Goal: Task Accomplishment & Management: Complete application form

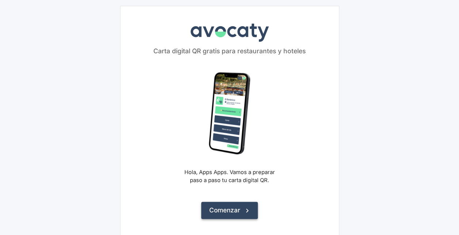
click at [210, 206] on button "Comenzar" at bounding box center [229, 210] width 57 height 17
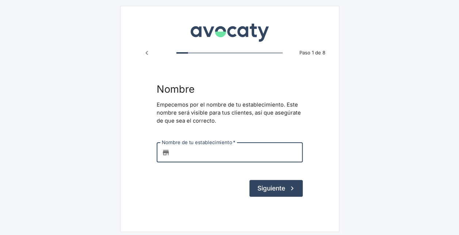
click at [218, 153] on input "Nombre de tu establecimiento   *" at bounding box center [238, 153] width 130 height 20
type input "Prueba"
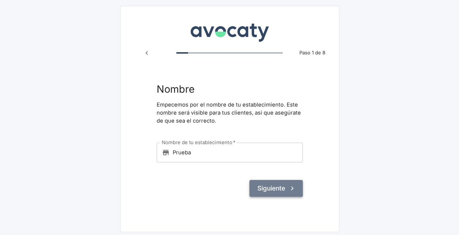
click at [257, 188] on button "Siguiente" at bounding box center [276, 188] width 53 height 17
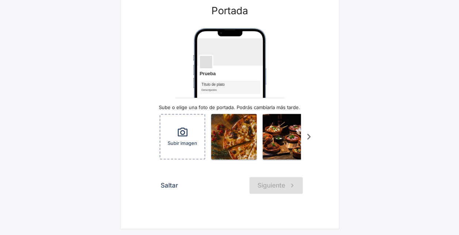
scroll to position [69, 0]
click at [176, 188] on button "Saltar" at bounding box center [170, 185] width 26 height 17
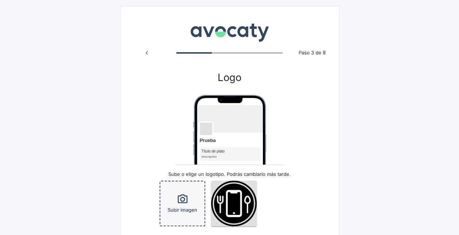
scroll to position [66, 0]
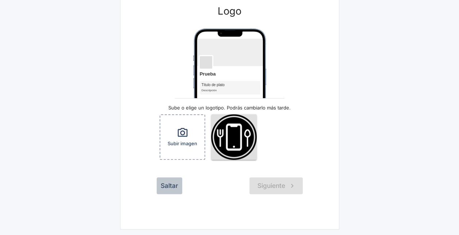
click at [163, 189] on button "Saltar" at bounding box center [170, 186] width 26 height 17
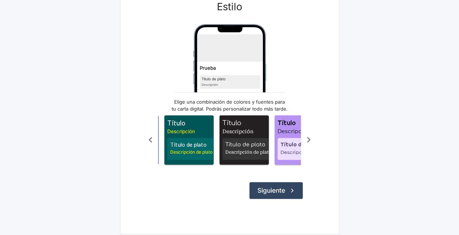
scroll to position [0, 74]
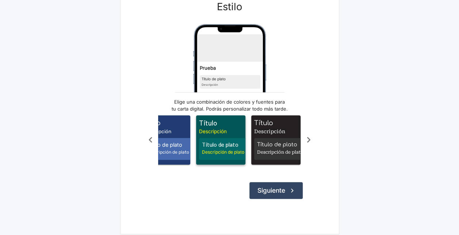
click at [220, 135] on span "Descripción" at bounding box center [222, 131] width 46 height 7
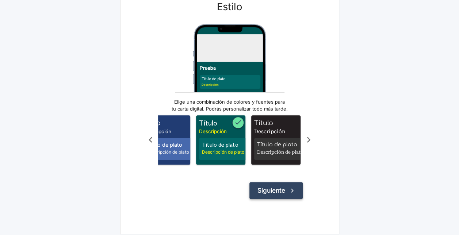
click at [271, 197] on button "Siguiente" at bounding box center [276, 190] width 53 height 17
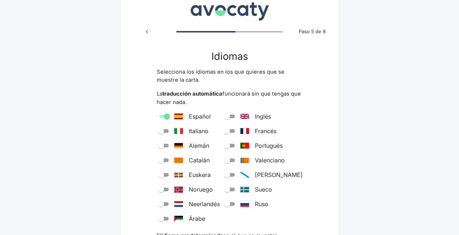
scroll to position [23, 0]
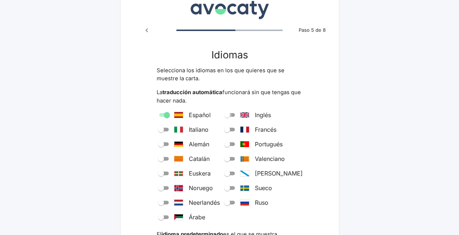
click at [240, 115] on input "Inglés" at bounding box center [227, 115] width 26 height 9
checkbox input "true"
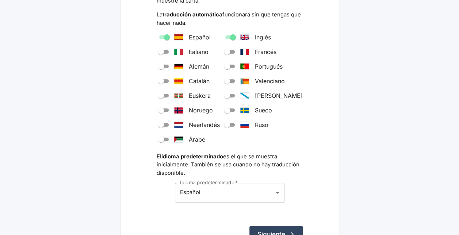
scroll to position [103, 0]
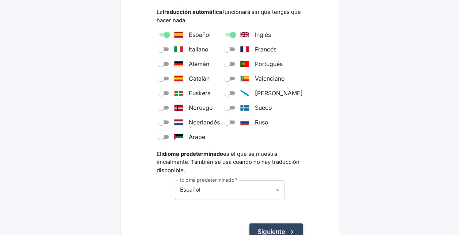
click at [264, 228] on button "Siguiente" at bounding box center [276, 232] width 53 height 17
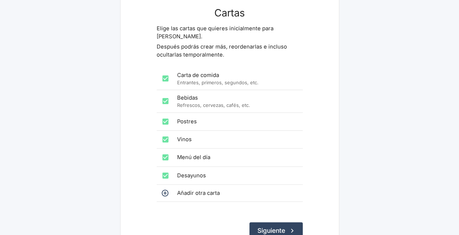
scroll to position [68, 0]
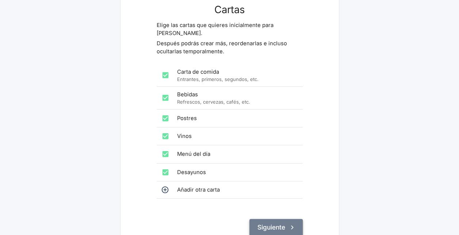
click at [273, 219] on button "Siguiente" at bounding box center [276, 227] width 53 height 17
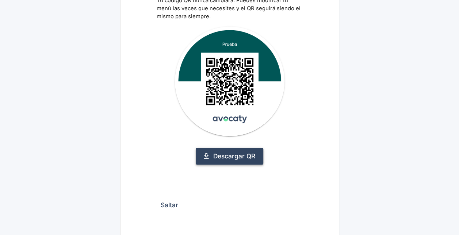
scroll to position [66, 0]
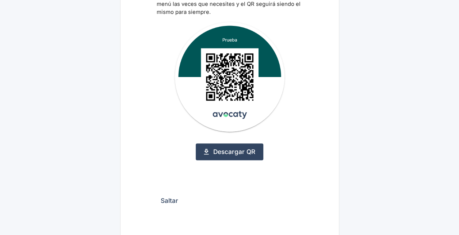
click at [170, 202] on button "Saltar" at bounding box center [170, 201] width 26 height 17
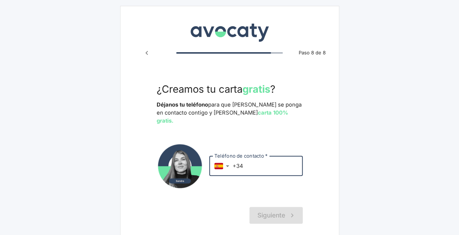
click at [246, 156] on input "+34" at bounding box center [268, 166] width 70 height 20
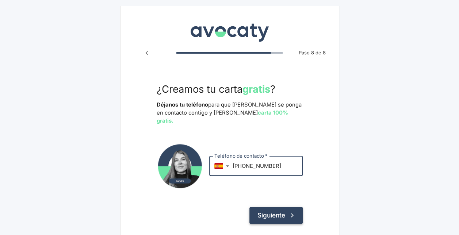
type input "+34 666 666 666"
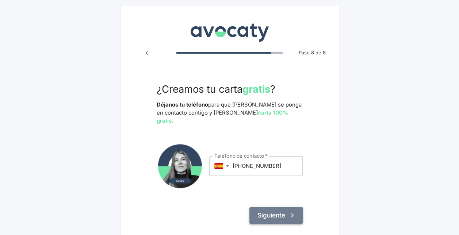
click at [269, 207] on button "Siguiente" at bounding box center [276, 215] width 53 height 17
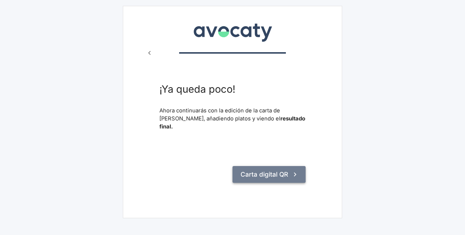
click at [261, 169] on button "Carta digital QR" at bounding box center [268, 174] width 73 height 17
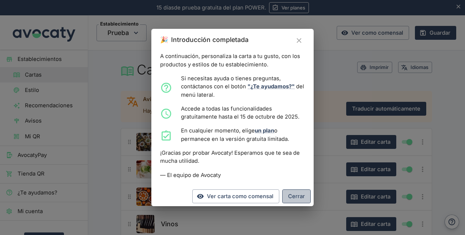
click at [286, 197] on button "Cerrar" at bounding box center [296, 197] width 28 height 14
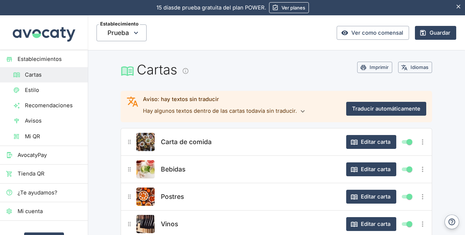
click at [53, 94] on link "Estilo" at bounding box center [44, 90] width 88 height 15
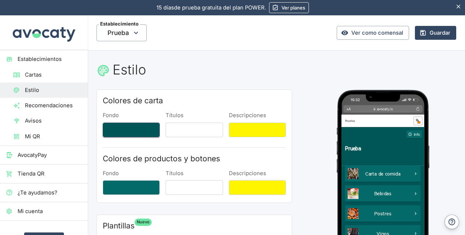
click at [128, 133] on button "Fondo" at bounding box center [131, 130] width 57 height 15
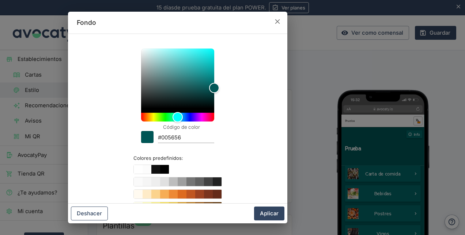
click at [96, 214] on button "Deshacer" at bounding box center [89, 214] width 37 height 14
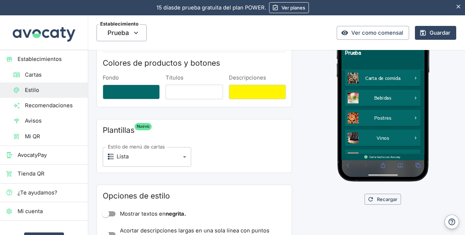
scroll to position [98, 0]
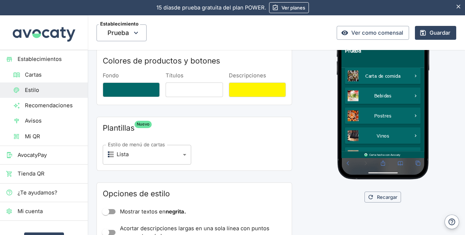
click at [166, 149] on body "15 [PERSON_NAME] de prueba gratuita. 15 [PERSON_NAME] de prueba gratuita del pl…" at bounding box center [232, 117] width 465 height 235
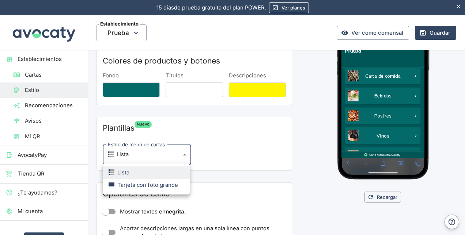
click at [160, 186] on div "Tarjeta con foto grande" at bounding box center [143, 185] width 69 height 8
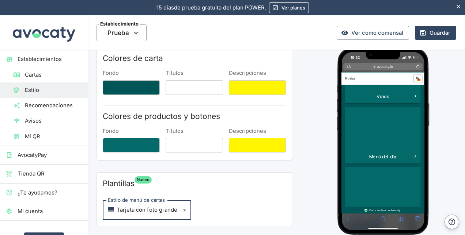
scroll to position [446, 0]
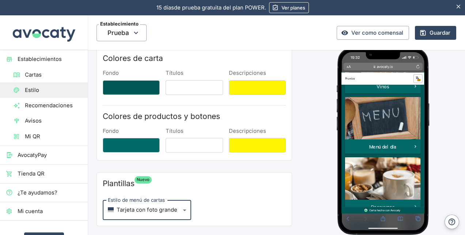
click at [155, 209] on body "15 [PERSON_NAME] de prueba gratuita. 15 [PERSON_NAME] de prueba gratuita del pl…" at bounding box center [232, 117] width 465 height 235
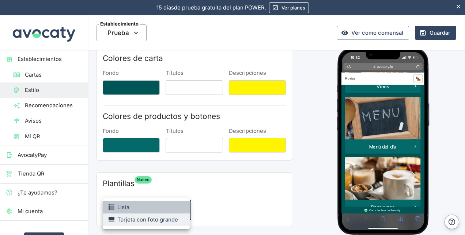
click at [149, 210] on li "Lista" at bounding box center [146, 207] width 87 height 12
type input "list"
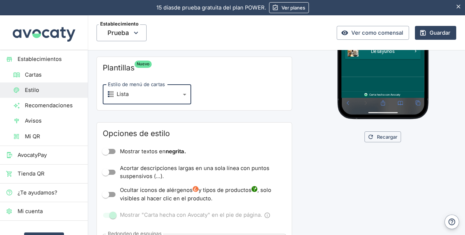
scroll to position [159, 0]
click at [114, 152] on input "Mostrar textos en negrita." at bounding box center [106, 151] width 42 height 14
checkbox input "true"
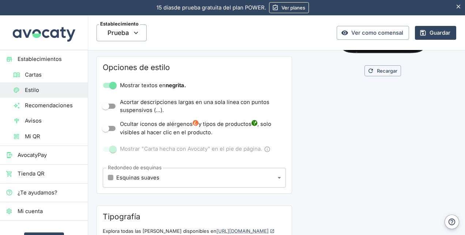
scroll to position [225, 0]
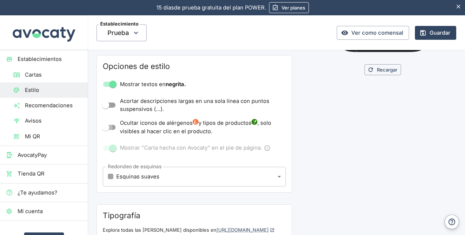
click at [114, 128] on input "Ocultar iconos de alérgenos y tipos de productos , solo visibles al hacer clic …" at bounding box center [106, 128] width 42 height 14
checkbox input "true"
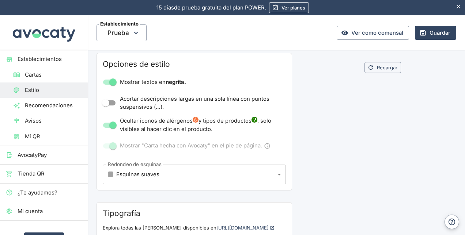
scroll to position [228, 0]
click at [182, 167] on body "15 [PERSON_NAME] de prueba gratuita. 15 [PERSON_NAME] de prueba gratuita del pl…" at bounding box center [232, 117] width 465 height 235
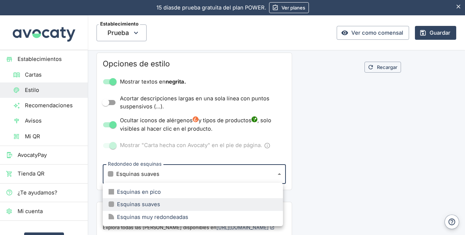
click at [163, 216] on div "Esquinas muy redondeadas" at bounding box center [149, 217] width 80 height 8
type input "large"
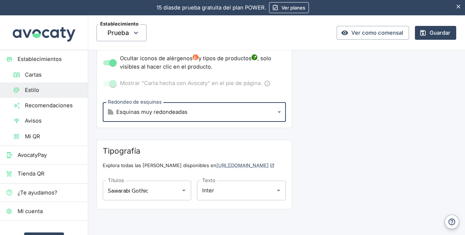
scroll to position [292, 0]
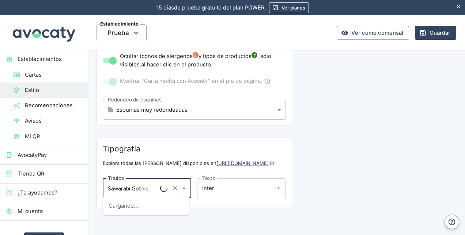
click at [164, 190] on div "Sawarabi Gothic Títulos" at bounding box center [147, 189] width 88 height 20
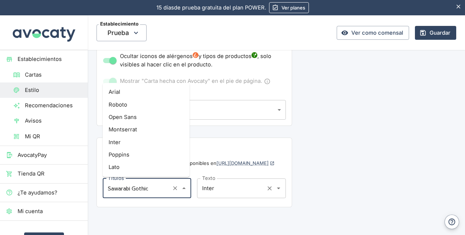
scroll to position [2702, 0]
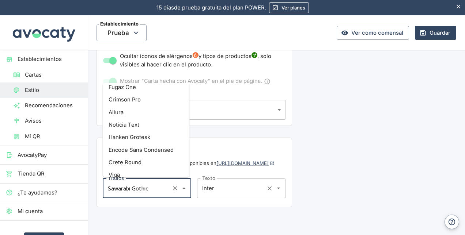
click at [224, 186] on input "Inter" at bounding box center [230, 188] width 61 height 13
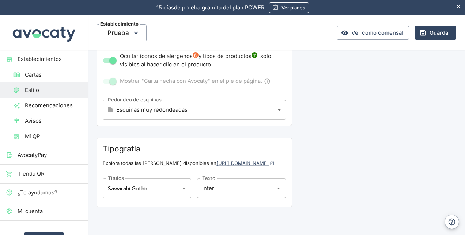
drag, startPoint x: 322, startPoint y: 167, endPoint x: 297, endPoint y: 186, distance: 31.5
click at [297, 186] on div "Colores de carta Fondo Títulos Descripciones Colores de productos y botones Fon…" at bounding box center [276, 8] width 360 height 422
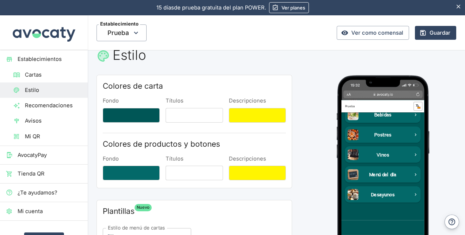
scroll to position [0, 0]
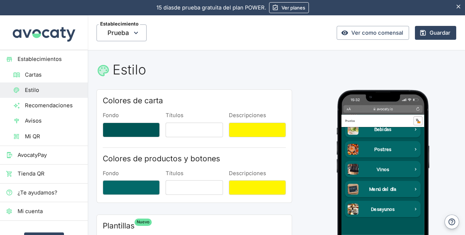
click at [45, 80] on link "Cartas" at bounding box center [44, 74] width 88 height 15
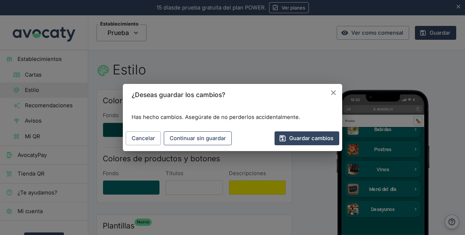
click at [176, 139] on button "Continuar sin guardar" at bounding box center [198, 139] width 68 height 14
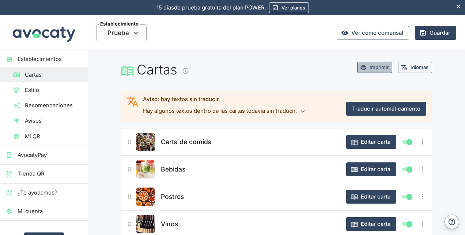
click at [366, 65] on button "Imprimir" at bounding box center [374, 67] width 35 height 11
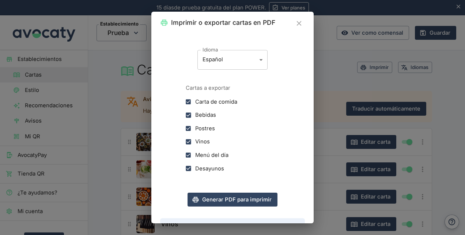
scroll to position [107, 0]
click at [218, 195] on button "Generar PDF para imprimir" at bounding box center [232, 200] width 90 height 14
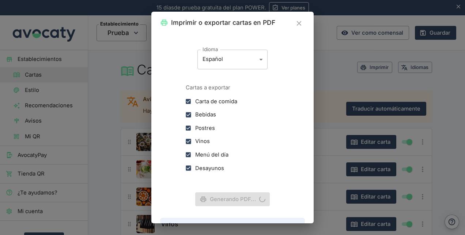
scroll to position [0, 0]
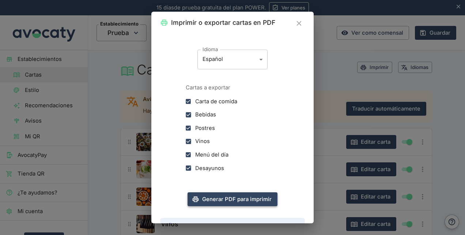
click at [301, 25] on icon "Cerrar" at bounding box center [299, 23] width 8 height 8
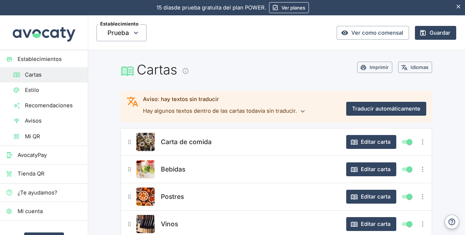
click at [366, 141] on button "Editar carta" at bounding box center [371, 142] width 50 height 14
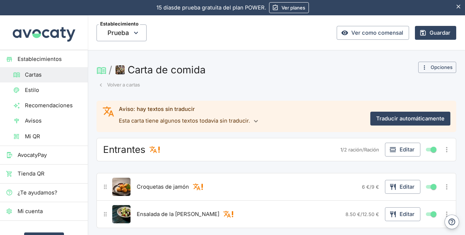
click at [390, 184] on icon "button" at bounding box center [392, 187] width 5 height 6
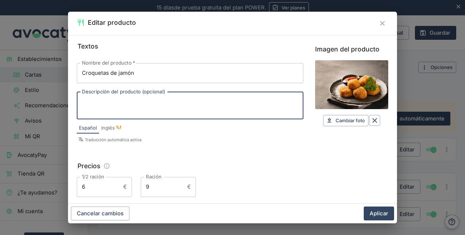
click at [128, 101] on textarea "Descripción del producto (opcional)" at bounding box center [190, 105] width 216 height 15
type textarea "j"
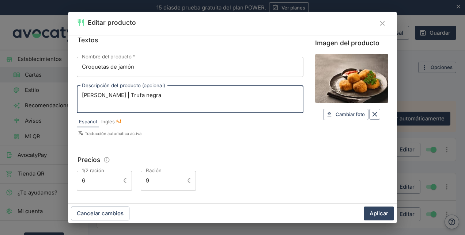
scroll to position [3, 0]
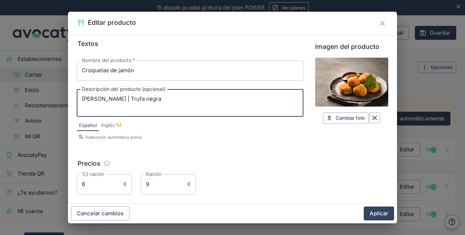
type textarea "[PERSON_NAME] | Trufa negra"
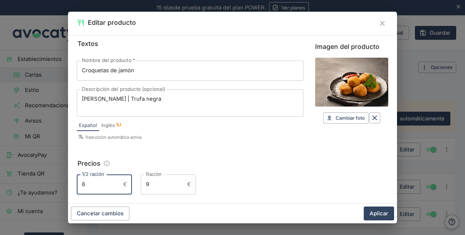
click at [114, 189] on input "6" at bounding box center [98, 185] width 43 height 20
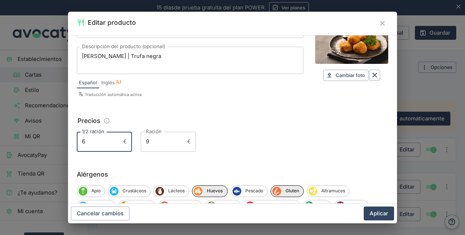
scroll to position [49, 0]
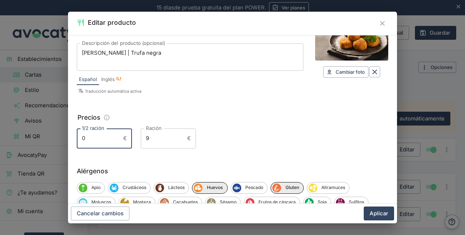
type input "0"
click at [128, 163] on div "Textos Nombre del producto   * Croquetas de jamón Nombre del producto   * Descr…" at bounding box center [232, 119] width 329 height 169
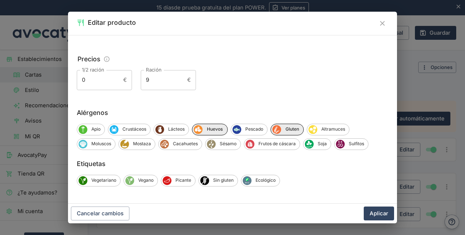
click at [374, 213] on button "Aplicar" at bounding box center [379, 214] width 30 height 14
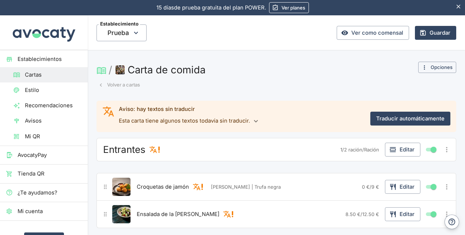
click at [423, 32] on button "Guardar" at bounding box center [435, 33] width 41 height 14
click at [41, 79] on link "Cartas" at bounding box center [44, 74] width 88 height 15
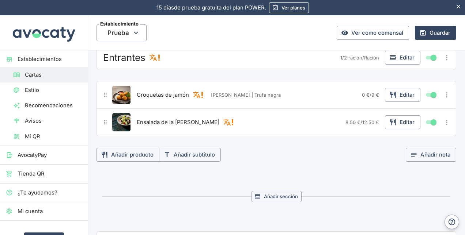
scroll to position [0, 0]
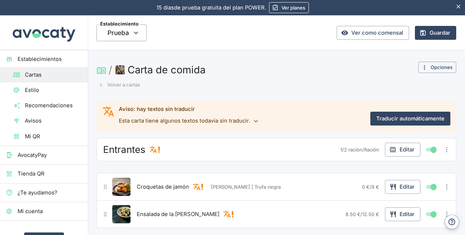
click at [418, 64] on button "Opciones" at bounding box center [437, 67] width 38 height 11
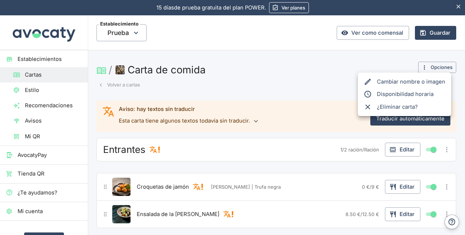
click at [32, 92] on div at bounding box center [232, 117] width 465 height 235
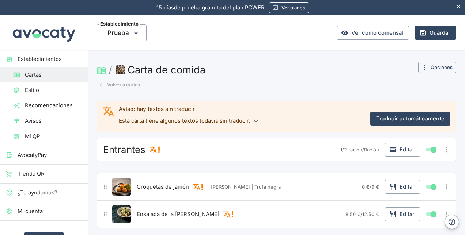
click at [32, 92] on span "Estilo" at bounding box center [53, 90] width 57 height 8
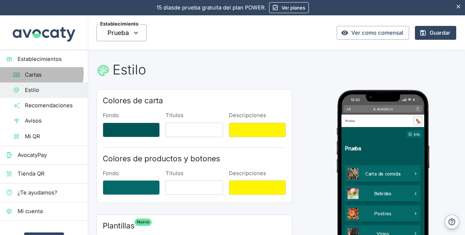
click at [41, 73] on span "Cartas" at bounding box center [53, 75] width 57 height 8
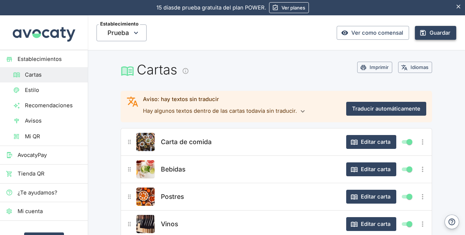
click at [430, 34] on button "Guardar" at bounding box center [435, 33] width 41 height 14
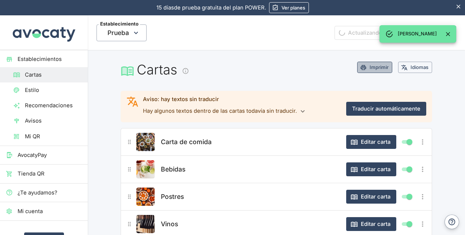
click at [369, 69] on button "Imprimir" at bounding box center [374, 67] width 35 height 11
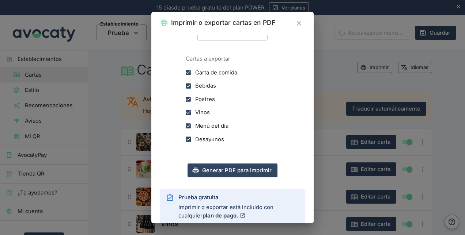
scroll to position [138, 0]
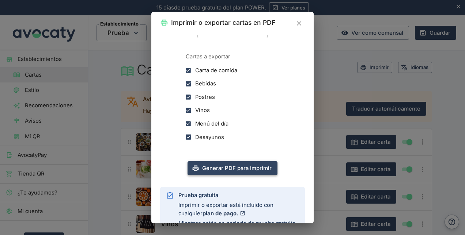
click at [244, 172] on button "Generar PDF para imprimir" at bounding box center [232, 168] width 90 height 14
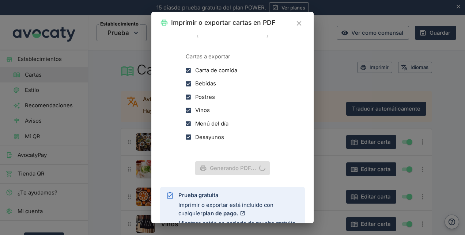
scroll to position [0, 0]
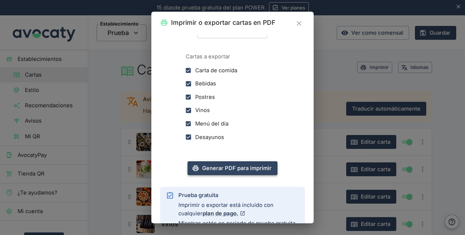
click at [103, 90] on div "Imprimir o exportar cartas en PDF Imprime las cartas o guárdalas en formato PDF…" at bounding box center [232, 117] width 465 height 235
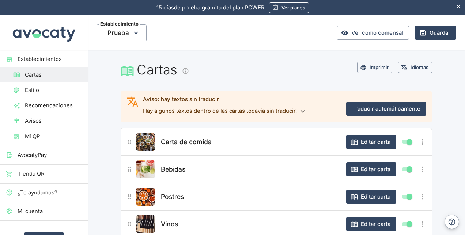
click at [360, 141] on button "Editar carta" at bounding box center [371, 142] width 50 height 14
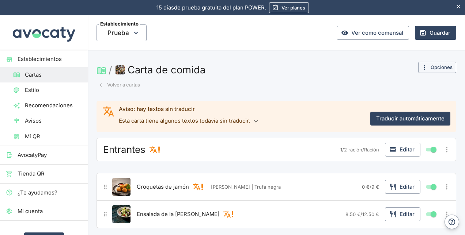
click at [389, 146] on icon "button" at bounding box center [392, 149] width 7 height 7
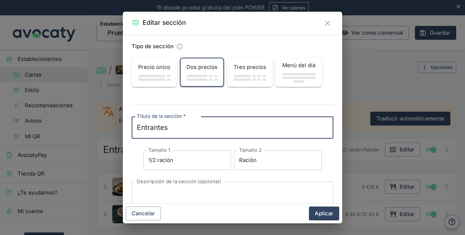
click at [190, 158] on input "1/2 ración" at bounding box center [187, 161] width 88 height 20
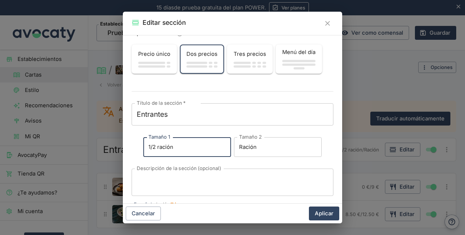
scroll to position [12, 0]
click at [158, 66] on span "button" at bounding box center [151, 67] width 27 height 2
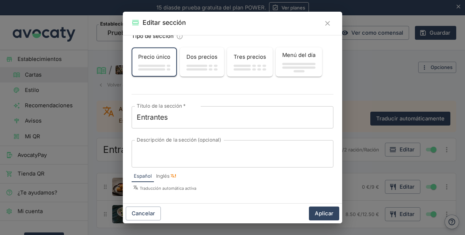
scroll to position [9, 0]
click at [319, 216] on button "Aplicar" at bounding box center [324, 214] width 30 height 14
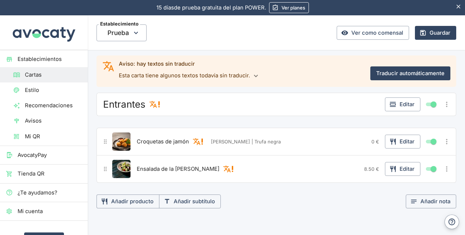
scroll to position [48, 0]
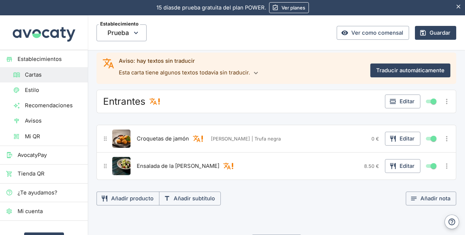
click at [406, 140] on button "Editar" at bounding box center [402, 139] width 35 height 14
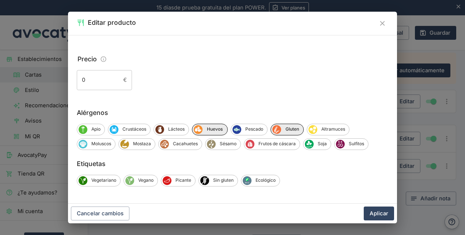
scroll to position [0, 0]
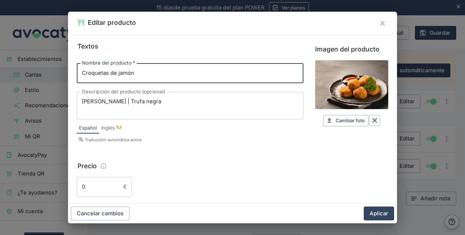
click at [373, 214] on button "Aplicar" at bounding box center [379, 214] width 30 height 14
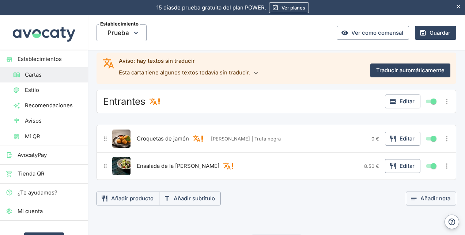
click at [397, 139] on button "Editar" at bounding box center [402, 139] width 35 height 14
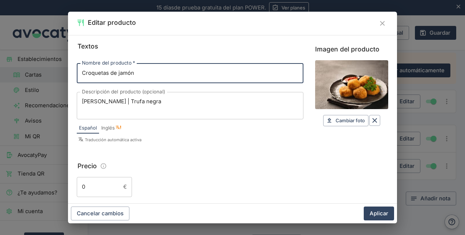
click at [372, 121] on icon "Borrar" at bounding box center [374, 120] width 5 height 5
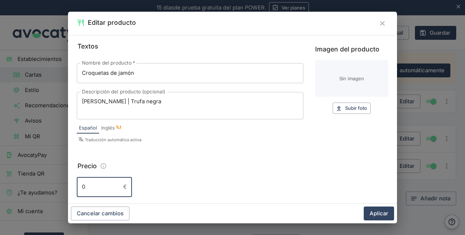
drag, startPoint x: 105, startPoint y: 189, endPoint x: 35, endPoint y: 189, distance: 70.2
click at [35, 189] on div "Editar producto Textos Nombre del producto   * Croquetas de jamón Nombre del pr…" at bounding box center [232, 117] width 465 height 235
type input "12"
click at [80, 72] on input "Croquetas de jamón" at bounding box center [190, 73] width 227 height 20
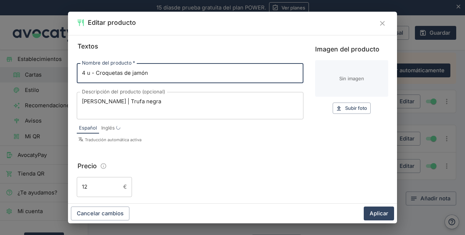
click at [89, 72] on input "4 u - Croquetas de jamón" at bounding box center [190, 73] width 227 height 20
type input "4u - Croquetas de jamón"
click at [365, 213] on button "Aplicar" at bounding box center [379, 214] width 30 height 14
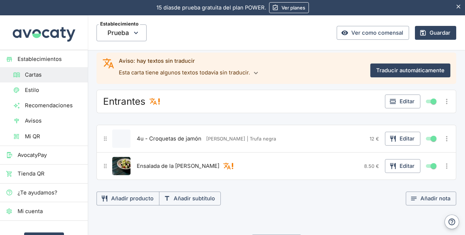
click at [422, 32] on button "Guardar" at bounding box center [435, 33] width 41 height 14
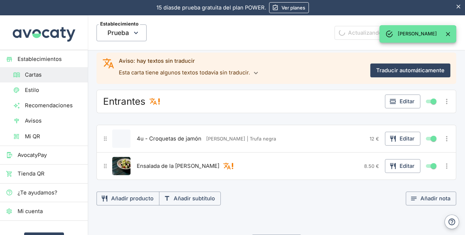
click at [42, 72] on span "Cartas" at bounding box center [53, 75] width 57 height 8
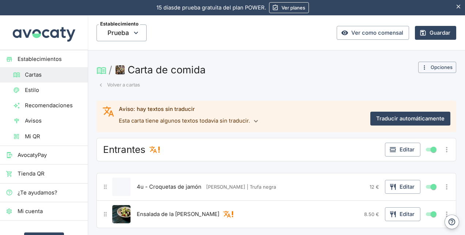
click at [28, 91] on span "Estilo" at bounding box center [53, 90] width 57 height 8
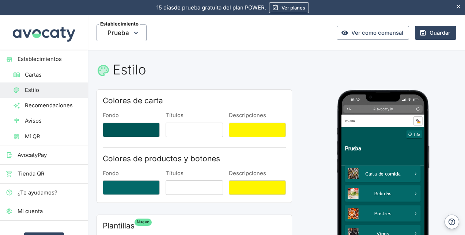
click at [34, 75] on span "Cartas" at bounding box center [53, 75] width 57 height 8
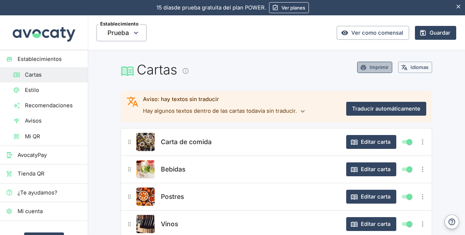
click at [368, 66] on button "Imprimir" at bounding box center [374, 67] width 35 height 11
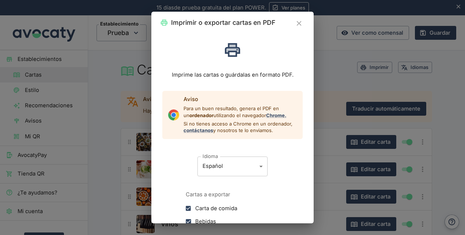
scroll to position [181, 0]
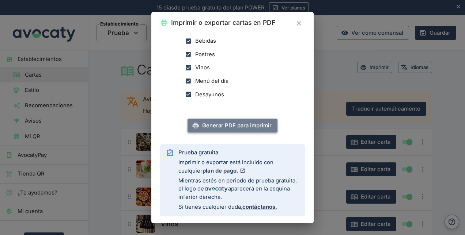
click at [237, 129] on button "Generar PDF para imprimir" at bounding box center [232, 126] width 90 height 14
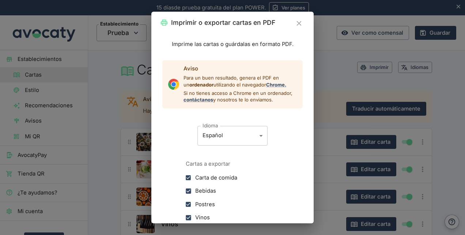
scroll to position [30, 0]
click at [299, 22] on icon "Cerrar" at bounding box center [299, 23] width 8 height 8
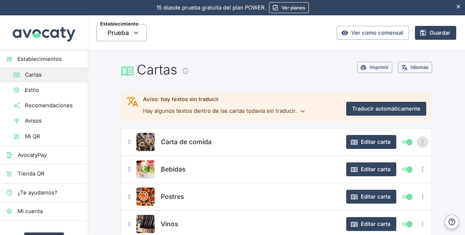
click at [418, 142] on icon "Más opciones" at bounding box center [422, 142] width 8 height 8
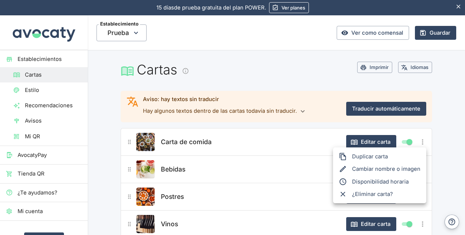
click at [418, 142] on div at bounding box center [232, 117] width 465 height 235
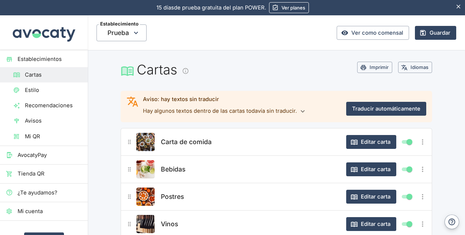
click at [372, 138] on button "Editar carta" at bounding box center [371, 142] width 50 height 14
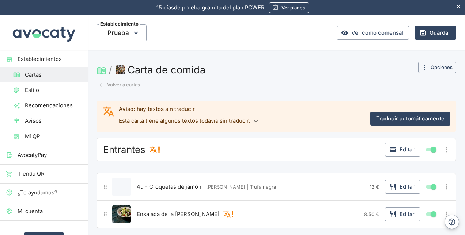
click at [400, 155] on button "Editar" at bounding box center [402, 150] width 35 height 14
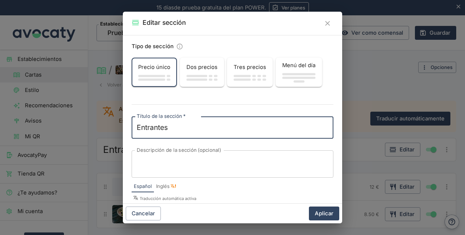
scroll to position [9, 0]
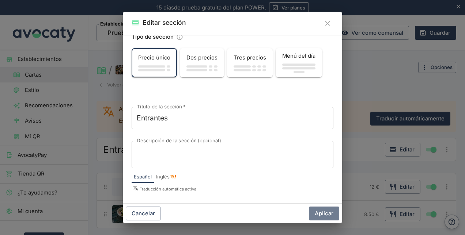
click at [318, 216] on button "Aplicar" at bounding box center [324, 214] width 30 height 14
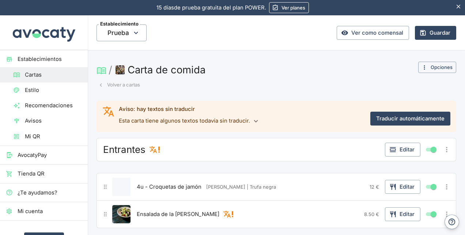
click at [396, 185] on button "Editar" at bounding box center [402, 187] width 35 height 14
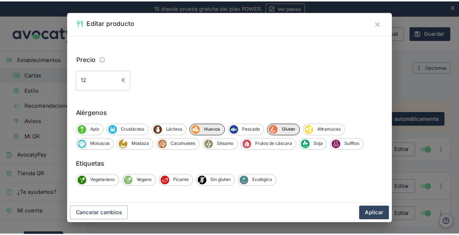
scroll to position [0, 0]
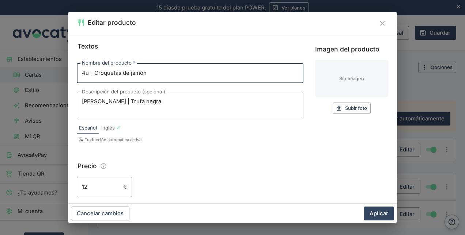
click at [383, 23] on icon "Cerrar" at bounding box center [382, 23] width 5 height 5
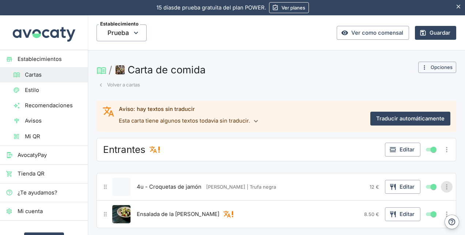
click at [446, 184] on icon "Más opciones" at bounding box center [446, 186] width 1 height 5
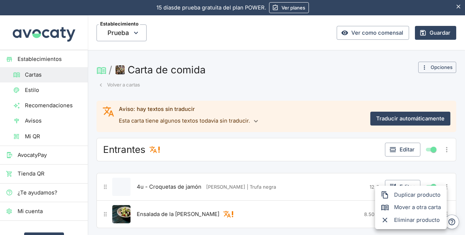
click at [436, 69] on div at bounding box center [232, 117] width 465 height 235
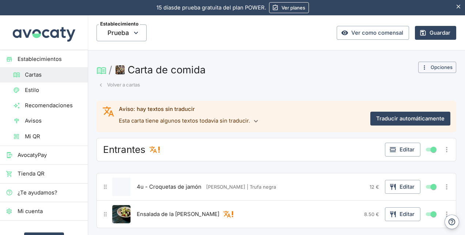
click at [431, 69] on button "Opciones" at bounding box center [437, 67] width 38 height 11
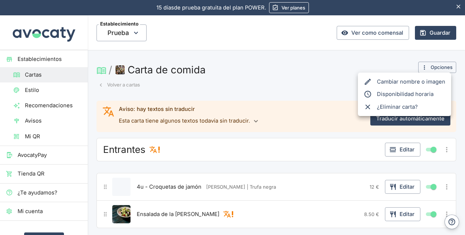
click at [321, 81] on div at bounding box center [232, 117] width 465 height 235
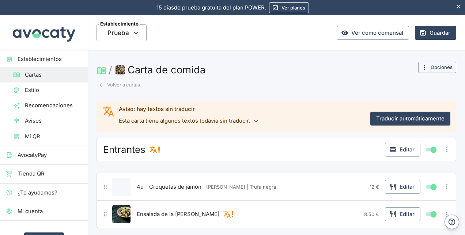
click at [343, 35] on link "Ver como comensal" at bounding box center [373, 33] width 72 height 14
click at [284, 8] on link "Ver planes" at bounding box center [289, 7] width 40 height 11
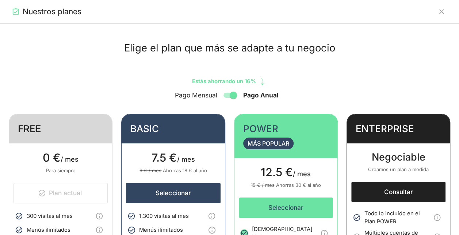
click at [439, 11] on icon "Cerrar" at bounding box center [442, 12] width 8 height 8
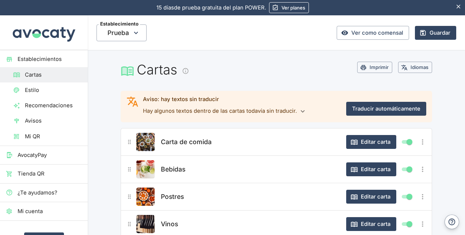
click at [289, 8] on link "Ver planes" at bounding box center [289, 7] width 40 height 11
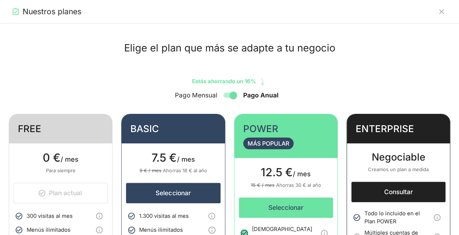
click at [446, 12] on button "Cerrar" at bounding box center [442, 12] width 12 height 12
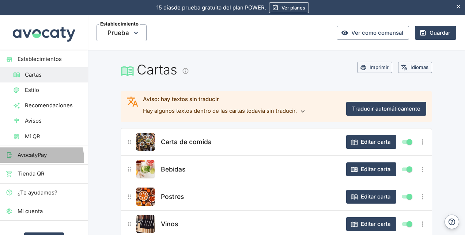
click at [40, 159] on span "AvocatyPay" at bounding box center [50, 155] width 64 height 8
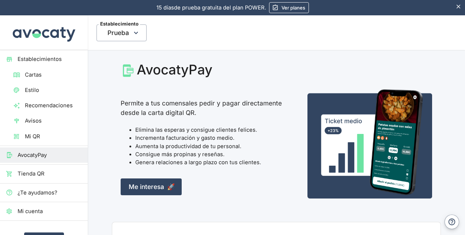
scroll to position [0, 0]
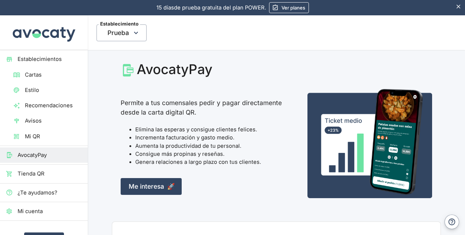
click at [25, 134] on span "Mi QR" at bounding box center [53, 137] width 57 height 8
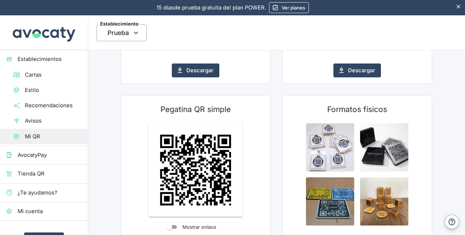
scroll to position [284, 0]
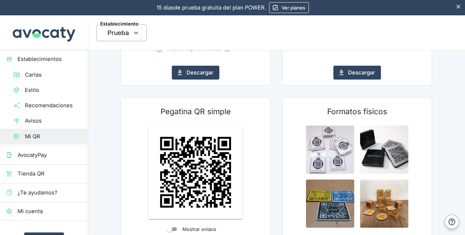
click at [41, 128] on link "Avisos" at bounding box center [44, 120] width 88 height 15
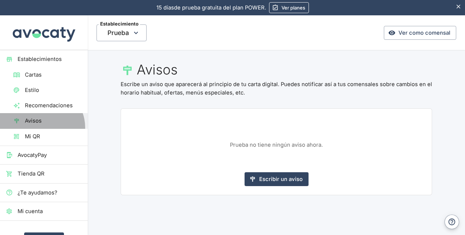
click at [41, 128] on link "Avisos" at bounding box center [44, 120] width 88 height 15
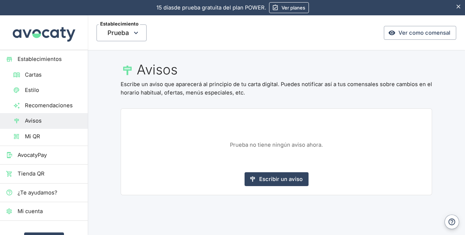
click at [57, 102] on span "Recomendaciones" at bounding box center [53, 106] width 57 height 8
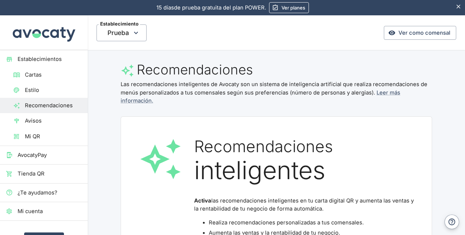
click at [40, 78] on span "Cartas" at bounding box center [53, 75] width 57 height 8
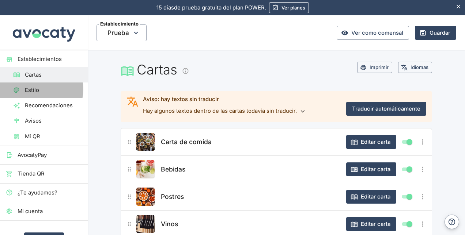
click at [41, 89] on span "Estilo" at bounding box center [53, 90] width 57 height 8
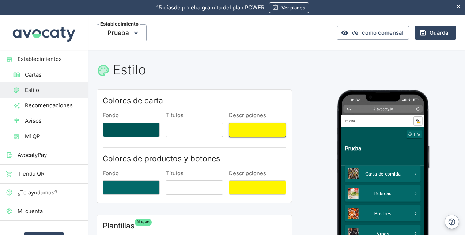
click at [242, 126] on button "Descripciones" at bounding box center [257, 130] width 57 height 15
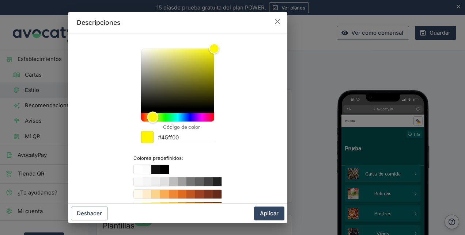
click at [159, 121] on div "Hue" at bounding box center [177, 117] width 73 height 9
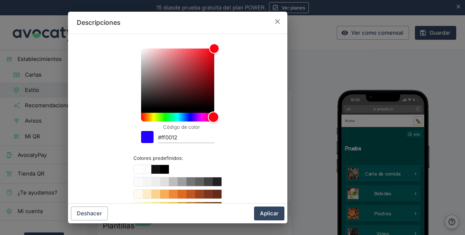
drag, startPoint x: 163, startPoint y: 120, endPoint x: 213, endPoint y: 125, distance: 50.0
click at [213, 125] on div "Código de color #ff0012 Colores predefinidos:" at bounding box center [178, 167] width 202 height 255
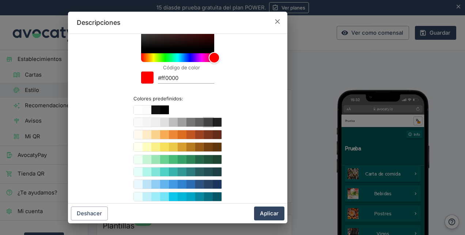
scroll to position [94, 0]
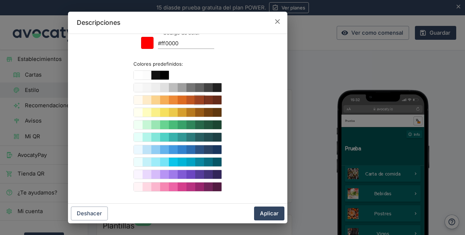
click at [195, 97] on button "Color #9C4221" at bounding box center [199, 100] width 9 height 9
type input "#9C4221"
click at [262, 213] on button "Aplicar" at bounding box center [269, 214] width 30 height 14
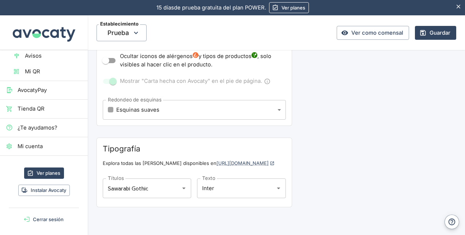
scroll to position [0, 0]
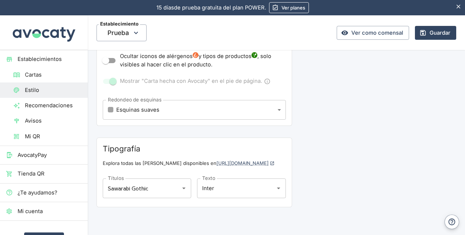
click at [458, 7] on icon "Esconder aviso" at bounding box center [458, 6] width 7 height 7
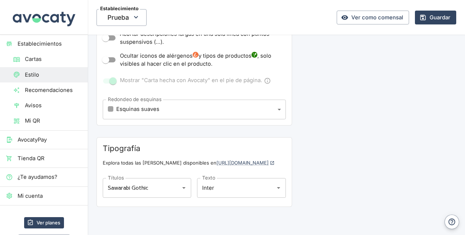
scroll to position [277, 0]
click at [48, 19] on img at bounding box center [44, 17] width 66 height 34
click at [20, 19] on img at bounding box center [44, 17] width 66 height 34
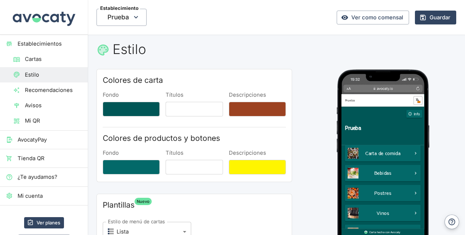
scroll to position [0, 0]
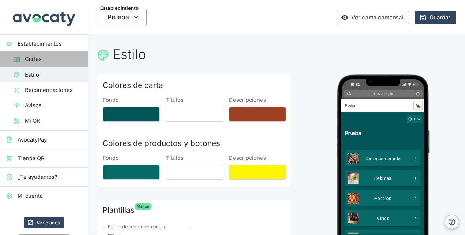
click at [44, 58] on span "Cartas" at bounding box center [53, 59] width 57 height 8
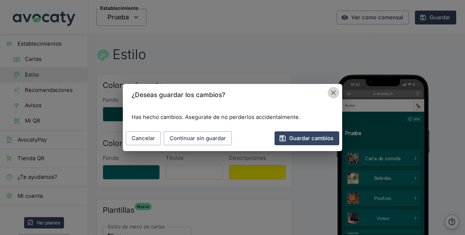
click at [332, 92] on icon "Cancelar" at bounding box center [333, 93] width 8 height 8
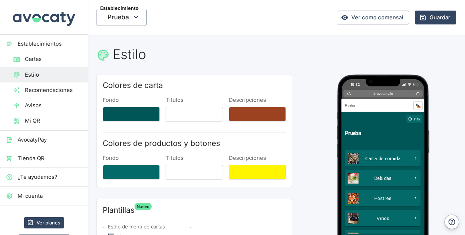
click at [40, 53] on link "Cartas" at bounding box center [44, 59] width 88 height 15
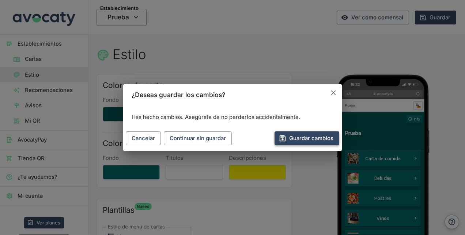
click at [295, 140] on button "Guardar cambios" at bounding box center [306, 139] width 65 height 14
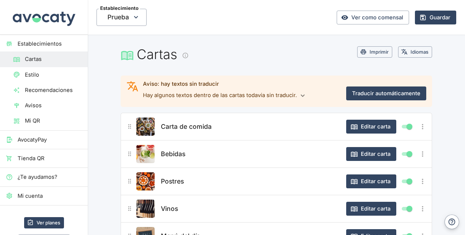
click at [45, 75] on span "Estilo" at bounding box center [53, 75] width 57 height 8
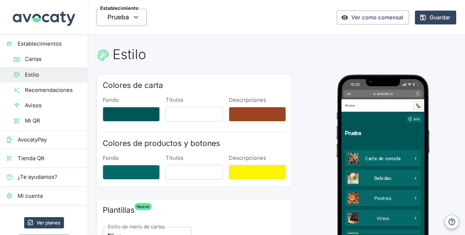
click at [45, 91] on span "Recomendaciones" at bounding box center [53, 90] width 57 height 8
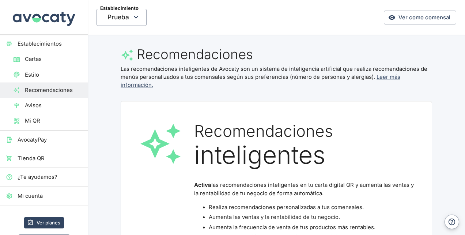
click at [38, 108] on span "Avisos" at bounding box center [53, 106] width 57 height 8
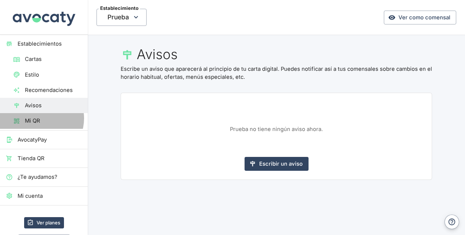
click at [39, 118] on span "Mi QR" at bounding box center [53, 121] width 57 height 8
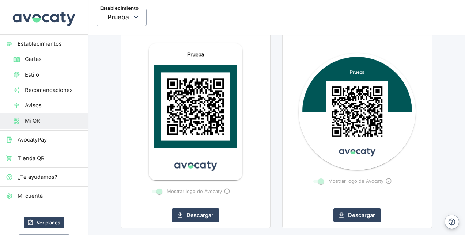
scroll to position [129, 0]
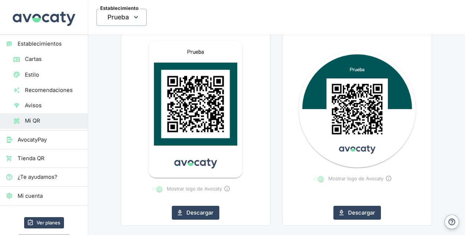
click at [183, 108] on img at bounding box center [196, 109] width 94 height 137
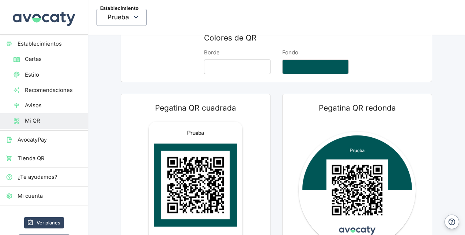
scroll to position [0, 0]
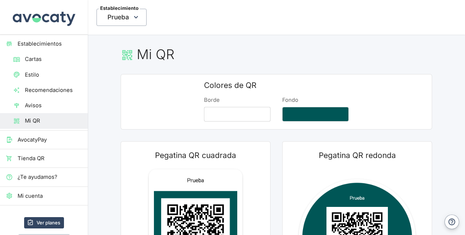
click at [43, 58] on span "Cartas" at bounding box center [53, 59] width 57 height 8
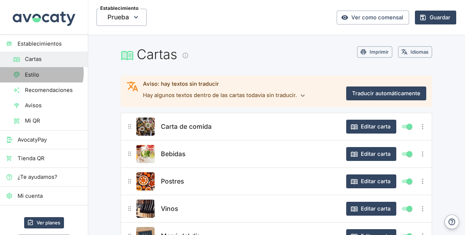
click at [41, 73] on span "Estilo" at bounding box center [53, 75] width 57 height 8
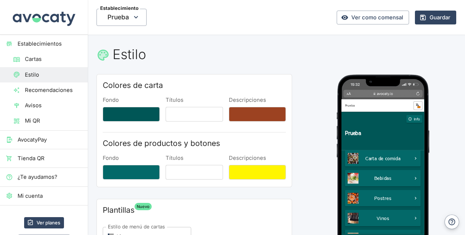
click at [33, 131] on ul "Establecimientos Cartas Estilo Recomendaciones Avisos Mi QR AvocatyPay Tienda Q…" at bounding box center [44, 120] width 88 height 171
click at [30, 143] on span "AvocatyPay" at bounding box center [50, 140] width 64 height 8
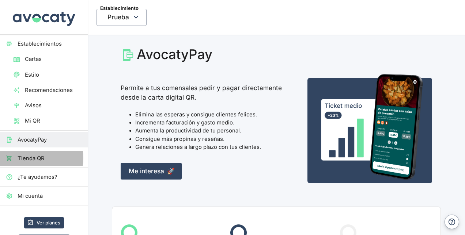
click at [29, 158] on span "Tienda QR" at bounding box center [50, 159] width 64 height 8
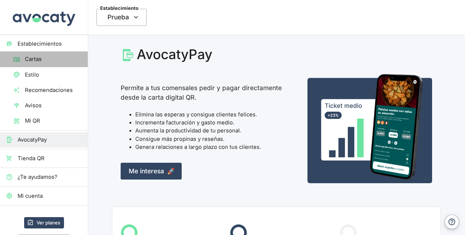
click at [55, 58] on span "Cartas" at bounding box center [53, 59] width 57 height 8
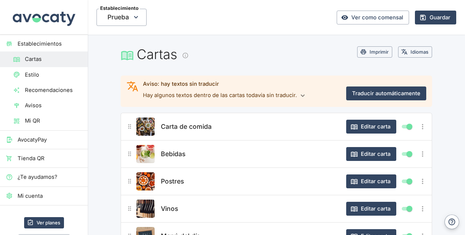
click at [41, 76] on span "Estilo" at bounding box center [53, 75] width 57 height 8
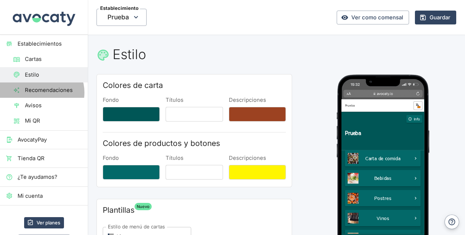
click at [41, 93] on span "Recomendaciones" at bounding box center [53, 90] width 57 height 8
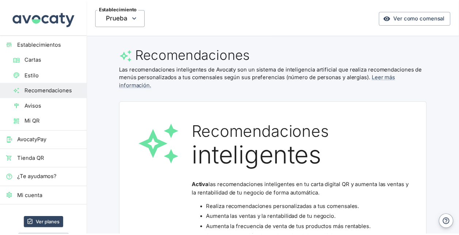
scroll to position [50, 0]
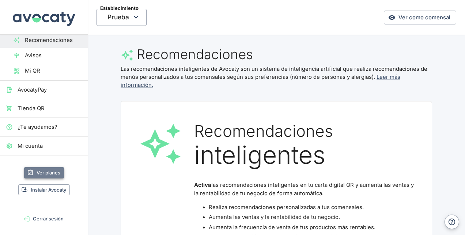
click at [39, 169] on link "Ver planes" at bounding box center [44, 172] width 40 height 11
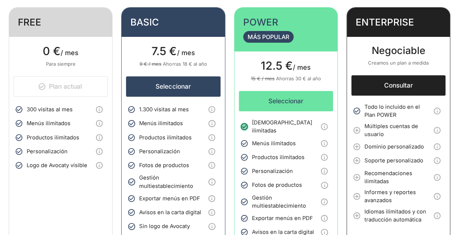
scroll to position [150, 0]
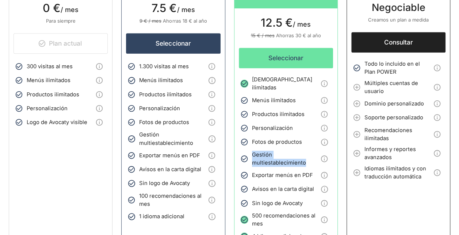
drag, startPoint x: 251, startPoint y: 151, endPoint x: 309, endPoint y: 157, distance: 58.4
click at [309, 157] on li "Gestión multiestablecimiento" at bounding box center [285, 158] width 91 height 19
drag, startPoint x: 309, startPoint y: 157, endPoint x: 293, endPoint y: 176, distance: 25.1
click at [293, 176] on ul "Visitas ilimitadas Menús ilimitados Productos ilimitados Personalización Fotos …" at bounding box center [285, 182] width 91 height 223
drag, startPoint x: 293, startPoint y: 176, endPoint x: 254, endPoint y: 201, distance: 46.3
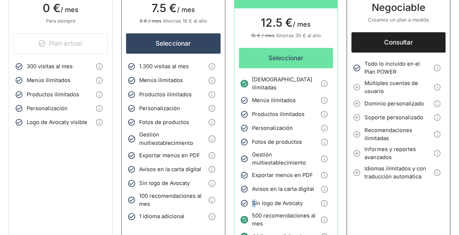
click at [254, 201] on span "Sin logo de Avocaty" at bounding box center [285, 203] width 66 height 8
click at [255, 199] on span "Sin logo de Avocaty" at bounding box center [285, 203] width 66 height 8
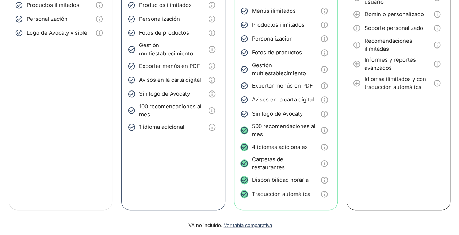
scroll to position [240, 0]
drag, startPoint x: 254, startPoint y: 168, endPoint x: 287, endPoint y: 168, distance: 33.3
click at [287, 176] on span "Disponibilidad horaria" at bounding box center [285, 180] width 66 height 8
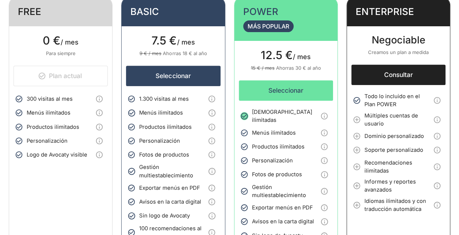
scroll to position [117, 0]
